Goal: Task Accomplishment & Management: Manage account settings

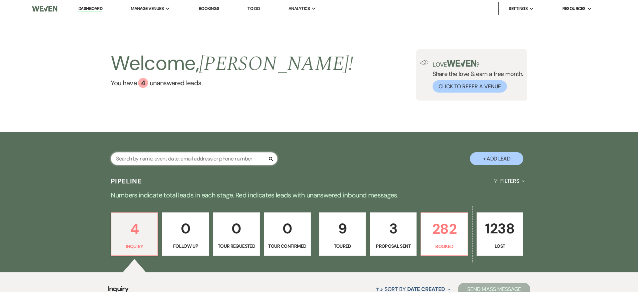
drag, startPoint x: 194, startPoint y: 164, endPoint x: 180, endPoint y: 159, distance: 14.7
click at [183, 159] on input "text" at bounding box center [194, 158] width 167 height 13
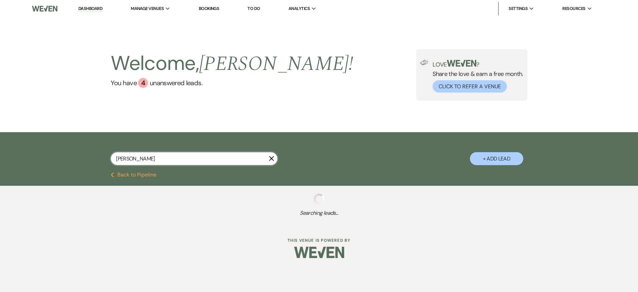
type input "[PERSON_NAME]"
select select "8"
select select "5"
select select "8"
select select "5"
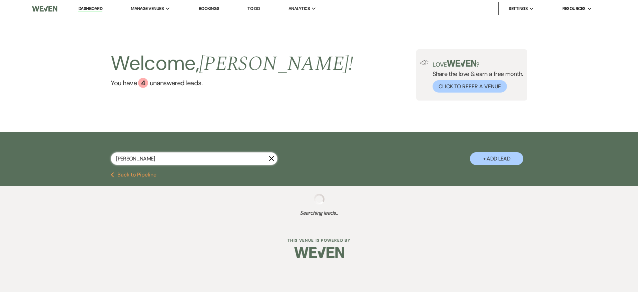
select select "8"
select select "6"
select select "8"
select select "3"
select select "8"
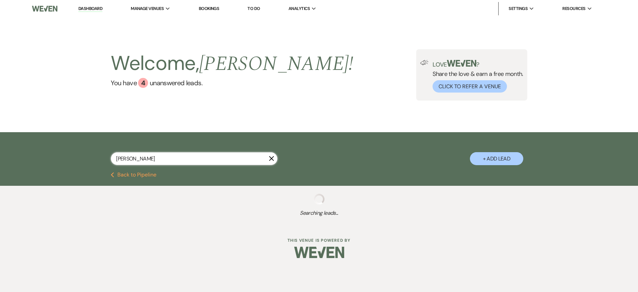
select select "5"
select select "8"
select select "5"
select select "8"
select select "5"
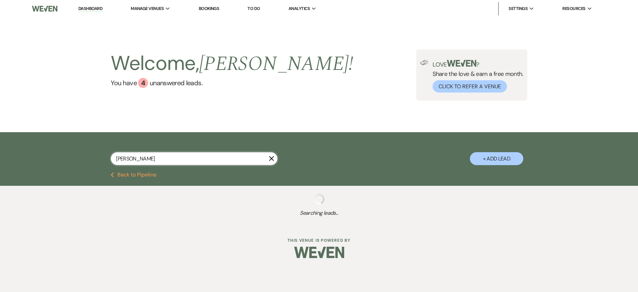
select select "8"
select select "5"
select select "8"
select select "10"
select select "8"
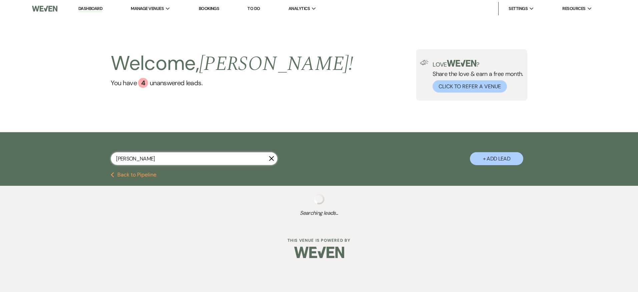
select select "5"
select select "8"
select select "5"
select select "8"
select select "5"
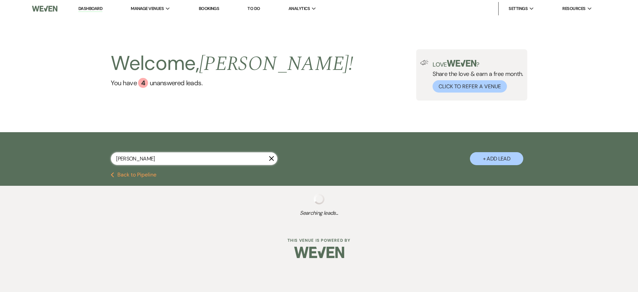
select select "8"
select select "5"
select select "8"
select select "6"
select select "8"
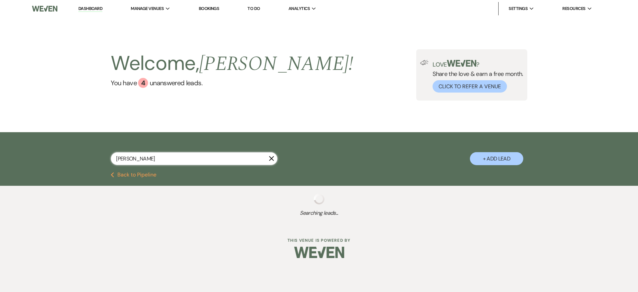
select select "11"
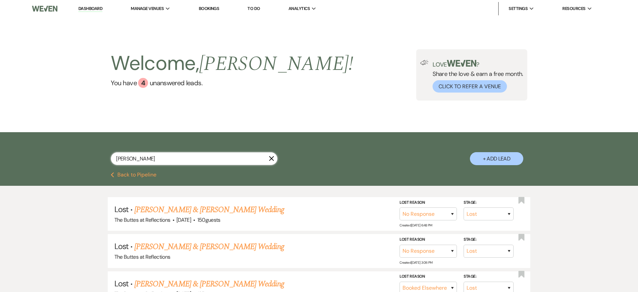
select select "8"
select select "5"
select select "8"
select select "5"
select select "8"
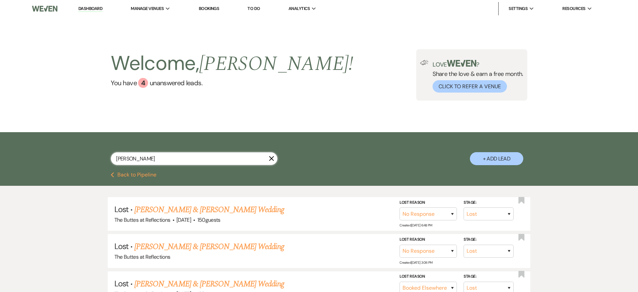
select select "6"
select select "8"
select select "5"
select select "8"
select select "5"
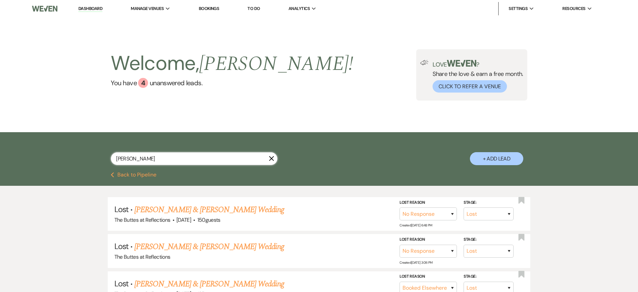
select select "8"
select select "5"
select select "8"
select select "5"
select select "8"
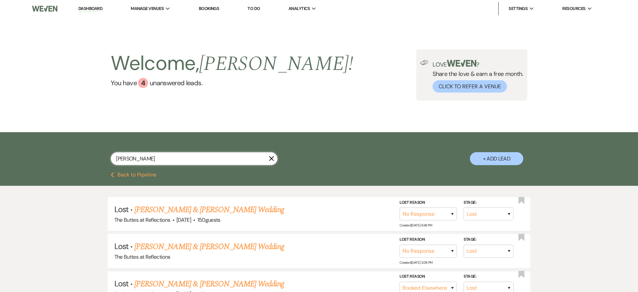
select select "10"
select select "8"
select select "5"
select select "8"
select select "5"
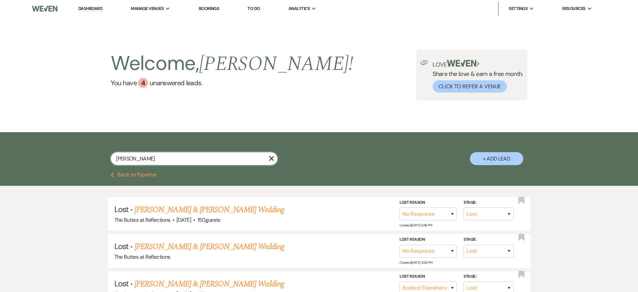
select select "8"
select select "5"
select select "8"
select select "5"
select select "8"
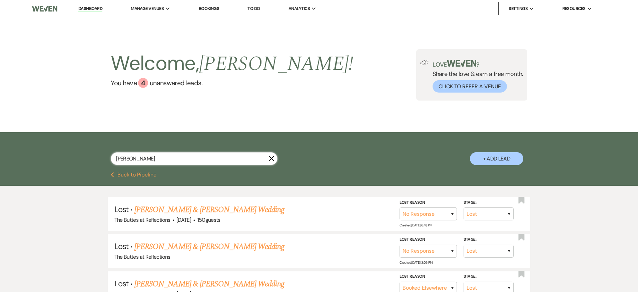
select select "11"
type input "[PERSON_NAME]"
click at [99, 9] on link "Dashboard" at bounding box center [90, 9] width 24 height 6
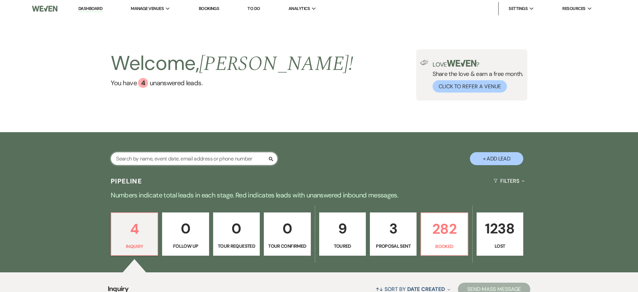
drag, startPoint x: 165, startPoint y: 156, endPoint x: 161, endPoint y: 155, distance: 4.3
click at [164, 156] on input "text" at bounding box center [194, 158] width 167 height 13
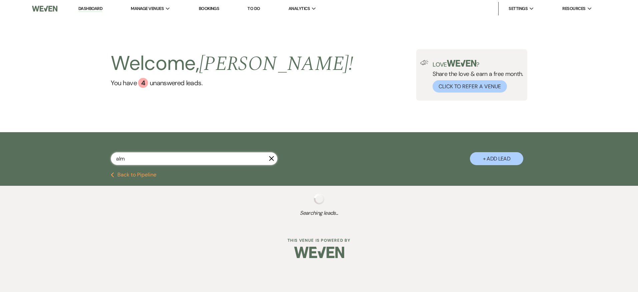
type input "almor"
select select "8"
select select "5"
select select "8"
select select "5"
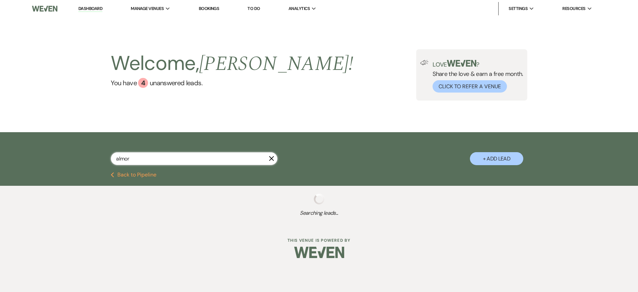
select select "8"
select select "5"
select select "8"
select select "5"
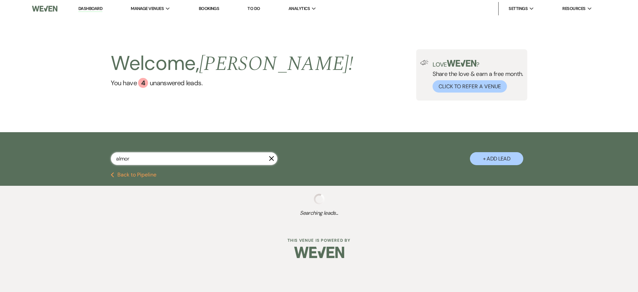
select select "8"
select select "5"
select select "8"
select select "6"
select select "8"
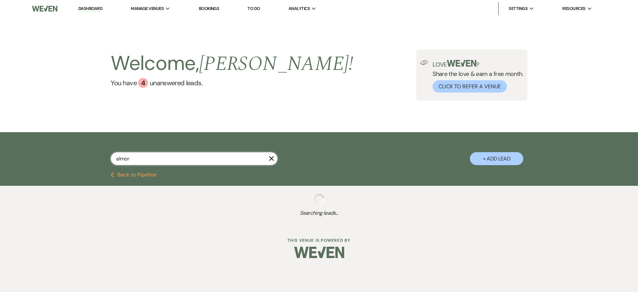
select select "5"
select select "8"
select select "5"
select select "8"
select select "5"
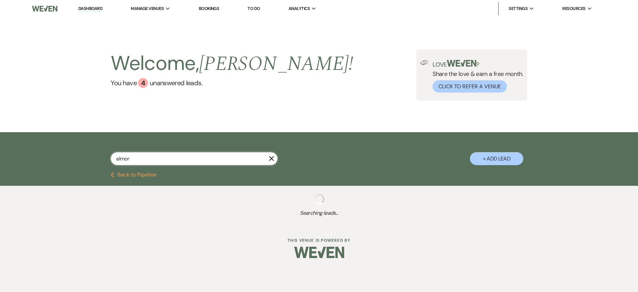
select select "8"
select select "4"
select select "8"
select select "5"
select select "8"
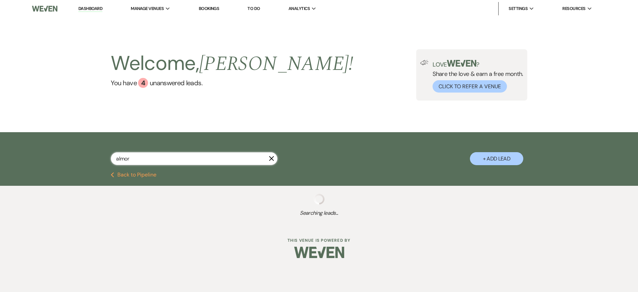
select select "6"
select select "8"
select select "5"
select select "8"
select select "5"
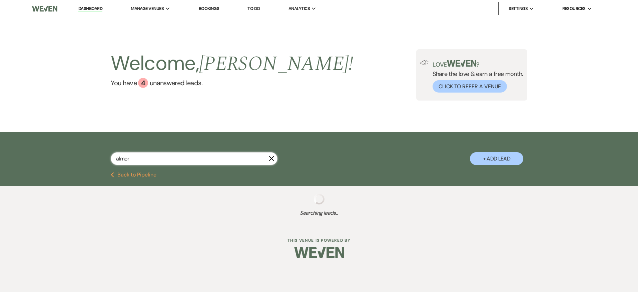
select select "8"
select select "5"
select select "8"
select select "5"
select select "8"
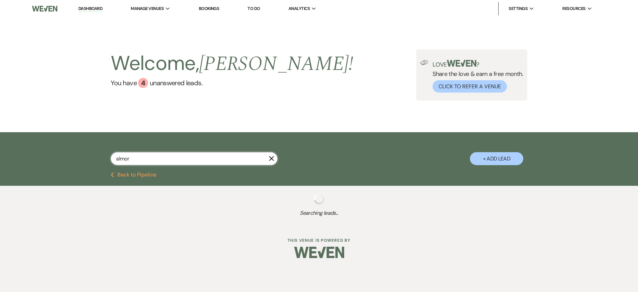
select select "5"
select select "8"
select select "5"
select select "8"
select select "5"
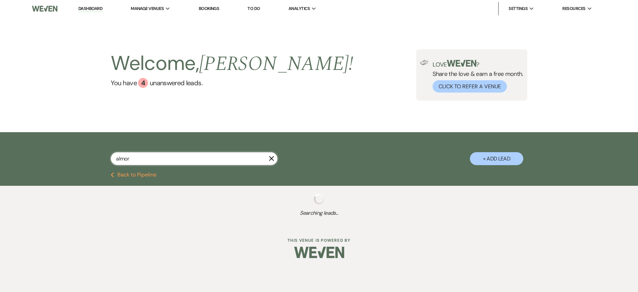
select select "8"
select select "5"
select select "8"
select select "5"
select select "8"
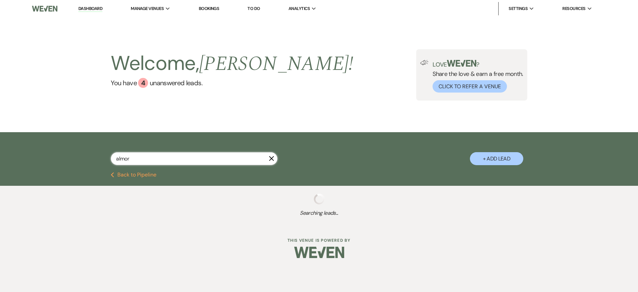
select select "6"
select select "8"
select select "4"
select select "8"
select select "5"
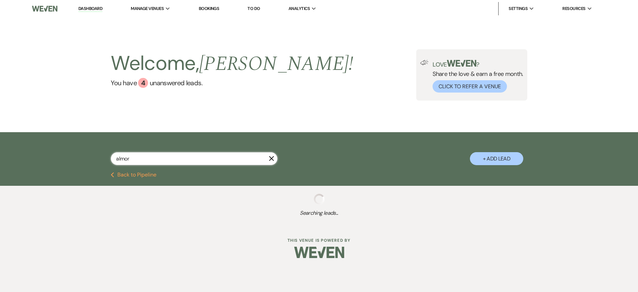
select select "8"
select select "2"
select select "8"
select select "5"
select select "8"
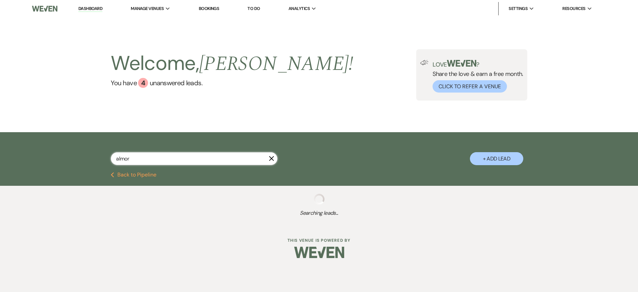
select select "5"
select select "8"
select select "5"
select select "8"
select select "5"
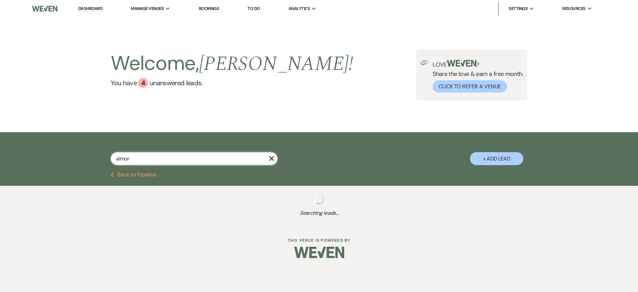
select select "8"
select select "2"
select select "8"
select select "5"
select select "8"
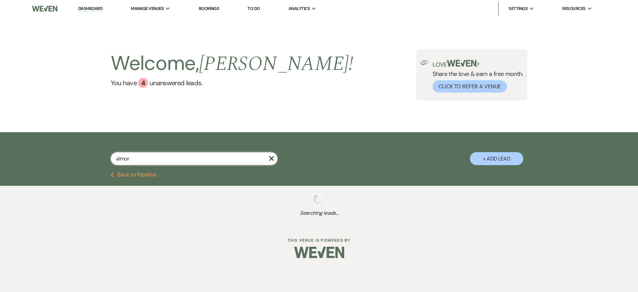
select select "5"
select select "8"
select select "4"
select select "8"
select select "11"
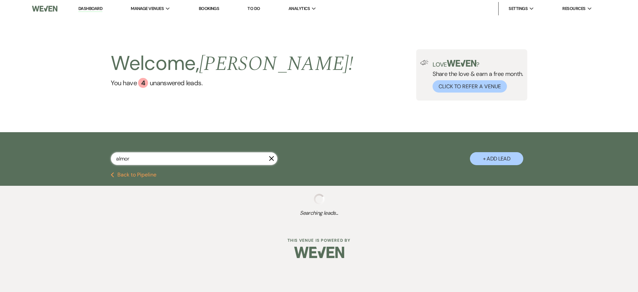
select select "8"
select select "7"
select select "8"
select select "6"
select select "8"
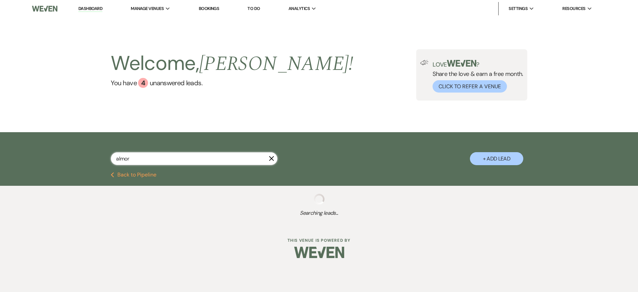
select select "5"
select select "8"
select select "2"
select select "8"
select select "5"
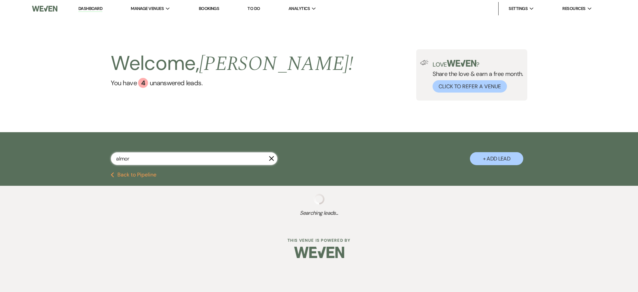
select select "8"
select select "6"
select select "8"
select select "6"
select select "8"
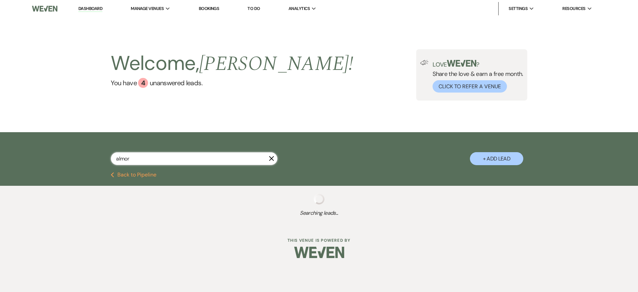
select select "8"
select select "5"
select select "8"
select select "6"
select select "8"
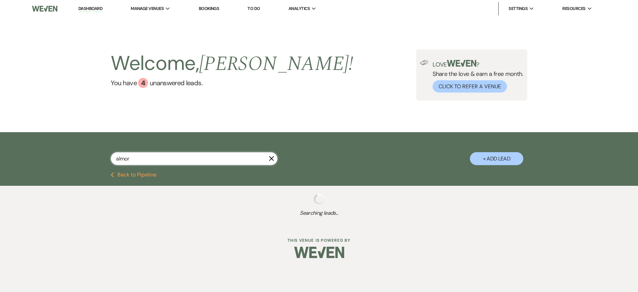
select select "10"
select select "8"
select select "6"
select select "8"
select select "5"
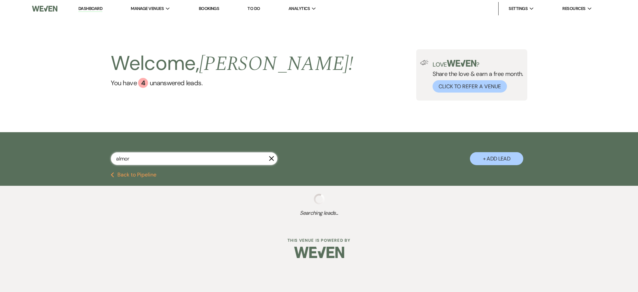
select select "8"
select select "5"
select select "8"
select select "5"
select select "8"
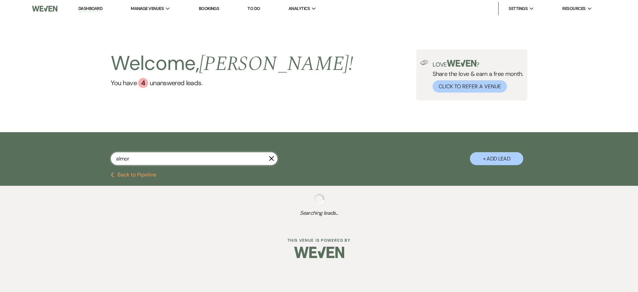
select select "4"
select select "8"
select select "5"
select select "8"
select select "2"
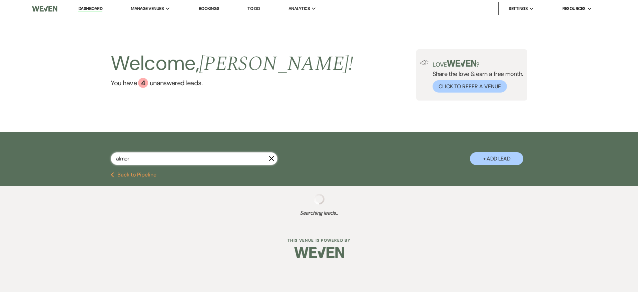
select select "8"
select select "5"
select select "8"
select select "5"
select select "8"
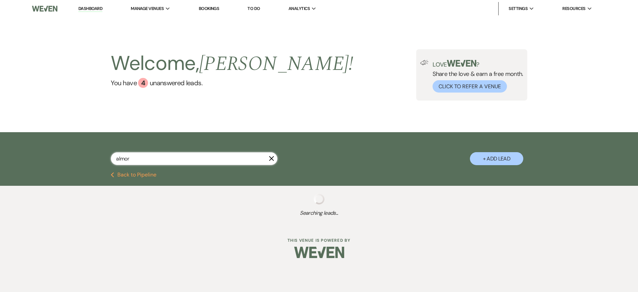
select select "5"
select select "8"
select select "7"
select select "8"
select select "5"
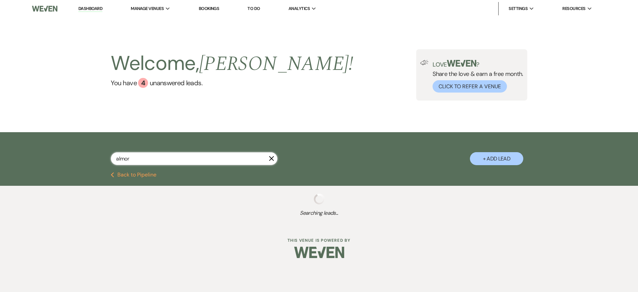
select select "8"
select select "5"
select select "8"
select select "4"
select select "8"
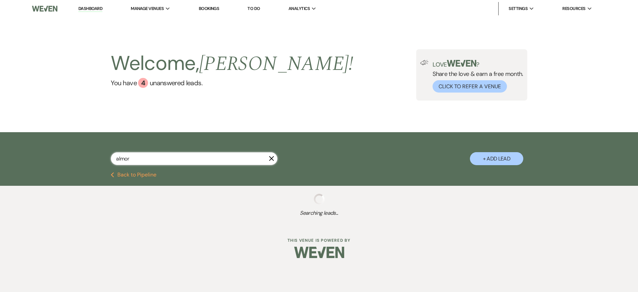
select select "5"
select select "8"
select select "5"
select select "8"
select select "2"
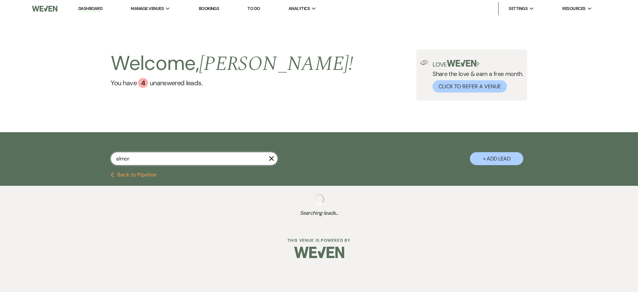
select select "8"
select select "5"
select select "8"
select select "10"
select select "8"
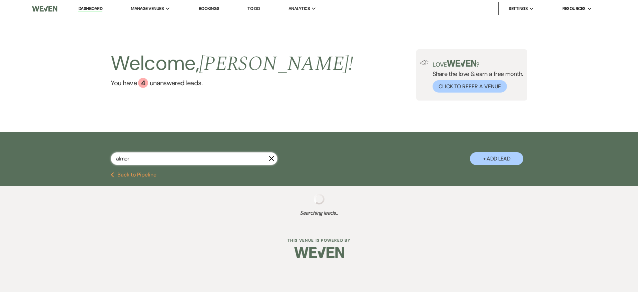
select select "5"
select select "8"
select select "3"
select select "8"
select select "5"
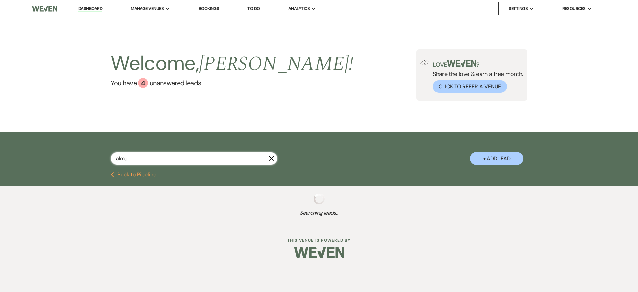
select select "8"
select select "11"
select select "8"
select select "5"
select select "8"
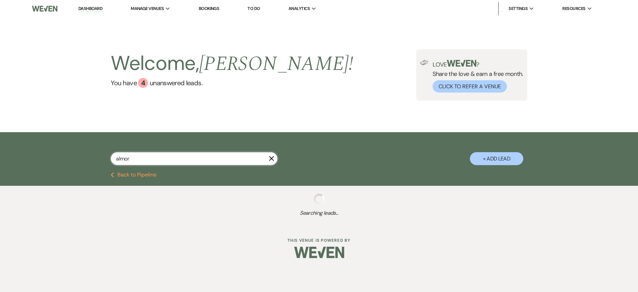
select select "5"
select select "8"
